Goal: Consume media (video, audio)

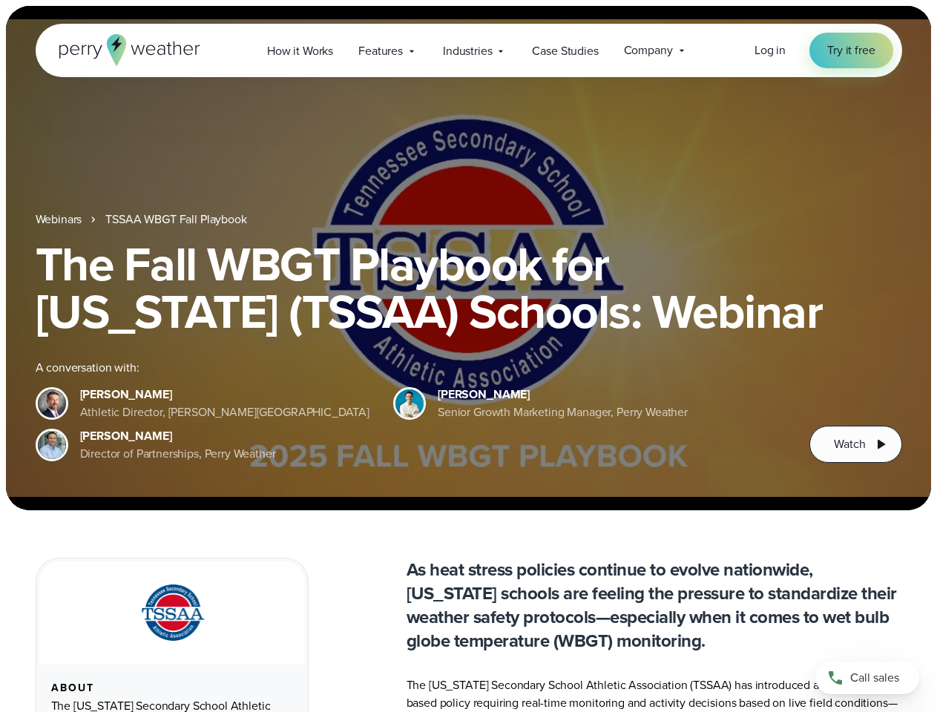
click at [468, 356] on div "The Fall WBGT Playbook for [US_STATE] (TSSAA) Schools: Webinar A conversation w…" at bounding box center [469, 351] width 866 height 223
click at [468, 50] on span "Industries" at bounding box center [467, 51] width 49 height 18
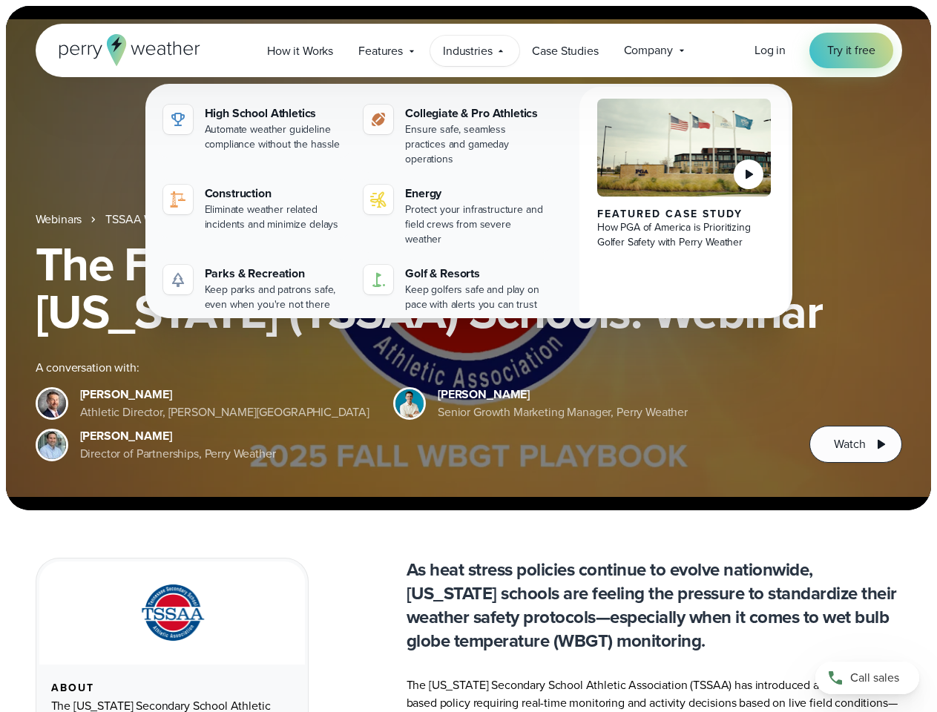
click at [468, 258] on h1 "The Fall WBGT Playbook for [US_STATE] (TSSAA) Schools: Webinar" at bounding box center [469, 287] width 866 height 95
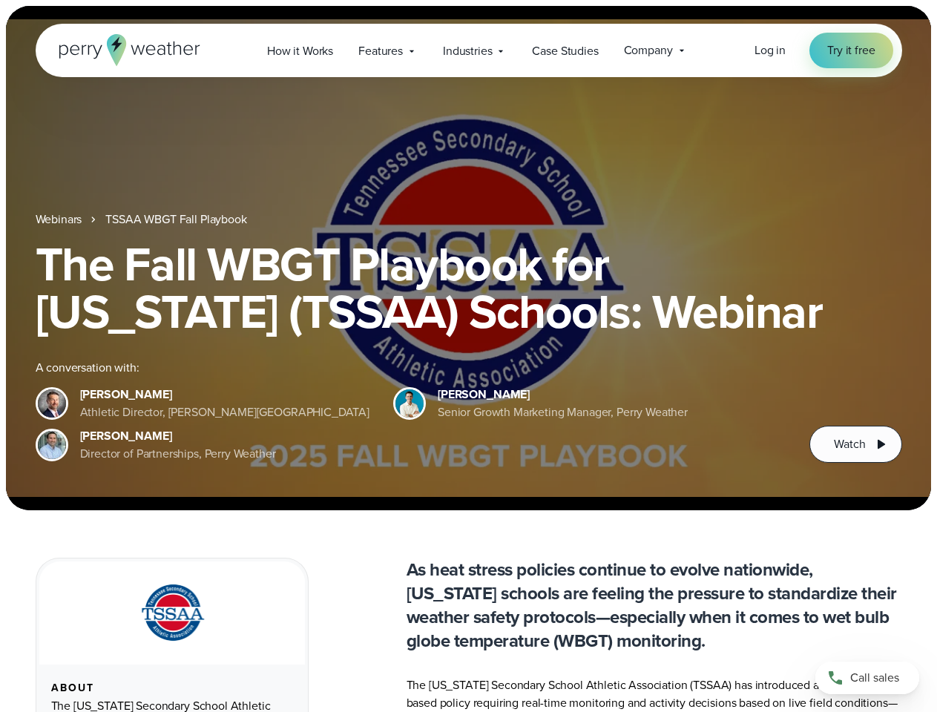
click at [177, 220] on link "TSSAA WBGT Fall Playbook" at bounding box center [175, 220] width 141 height 18
click at [855, 444] on span "Watch" at bounding box center [849, 444] width 31 height 18
